Goal: Navigation & Orientation: Understand site structure

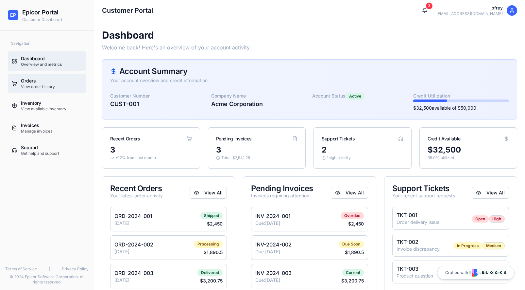
click at [28, 82] on div "Orders" at bounding box center [51, 80] width 61 height 7
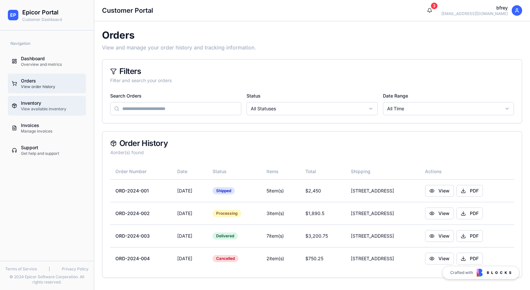
click at [32, 99] on link "Inventory View available inventory" at bounding box center [47, 106] width 78 height 20
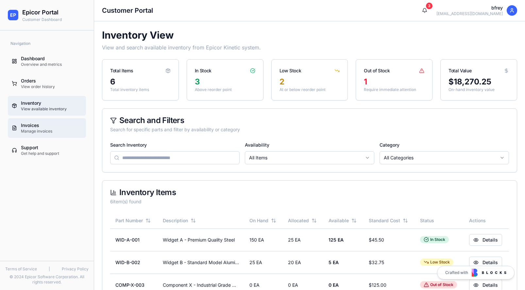
click at [35, 123] on div "Invoices" at bounding box center [51, 125] width 61 height 7
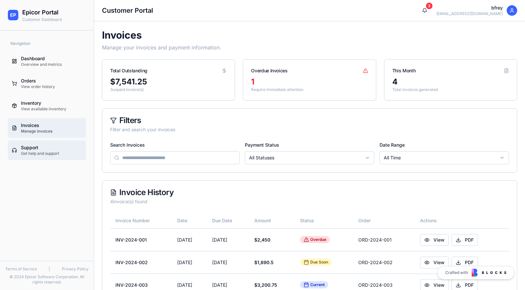
click at [41, 146] on div "Support" at bounding box center [51, 147] width 61 height 7
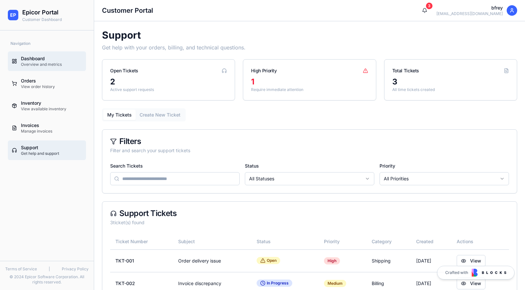
click at [42, 57] on div "Dashboard" at bounding box center [51, 58] width 61 height 7
